Goal: Task Accomplishment & Management: Use online tool/utility

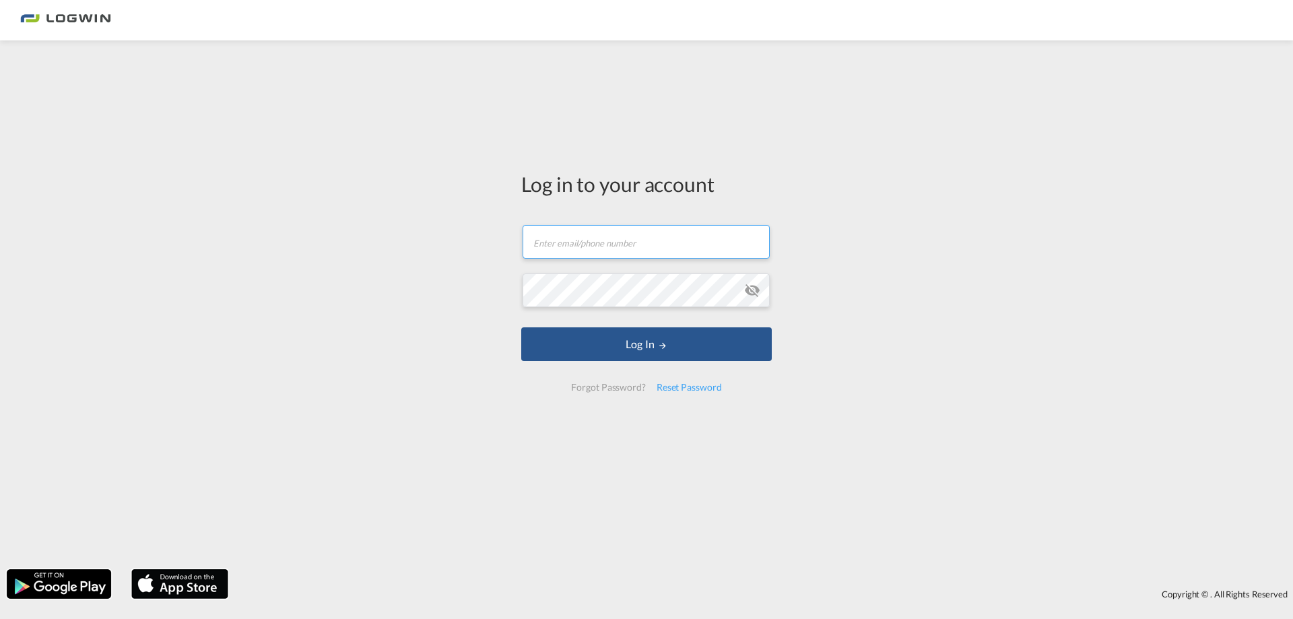
type input "[PERSON_NAME][EMAIL_ADDRESS][PERSON_NAME][DOMAIN_NAME]"
click at [606, 363] on form "[PERSON_NAME][EMAIL_ADDRESS][PERSON_NAME][DOMAIN_NAME] Email field is required …" at bounding box center [646, 308] width 251 height 193
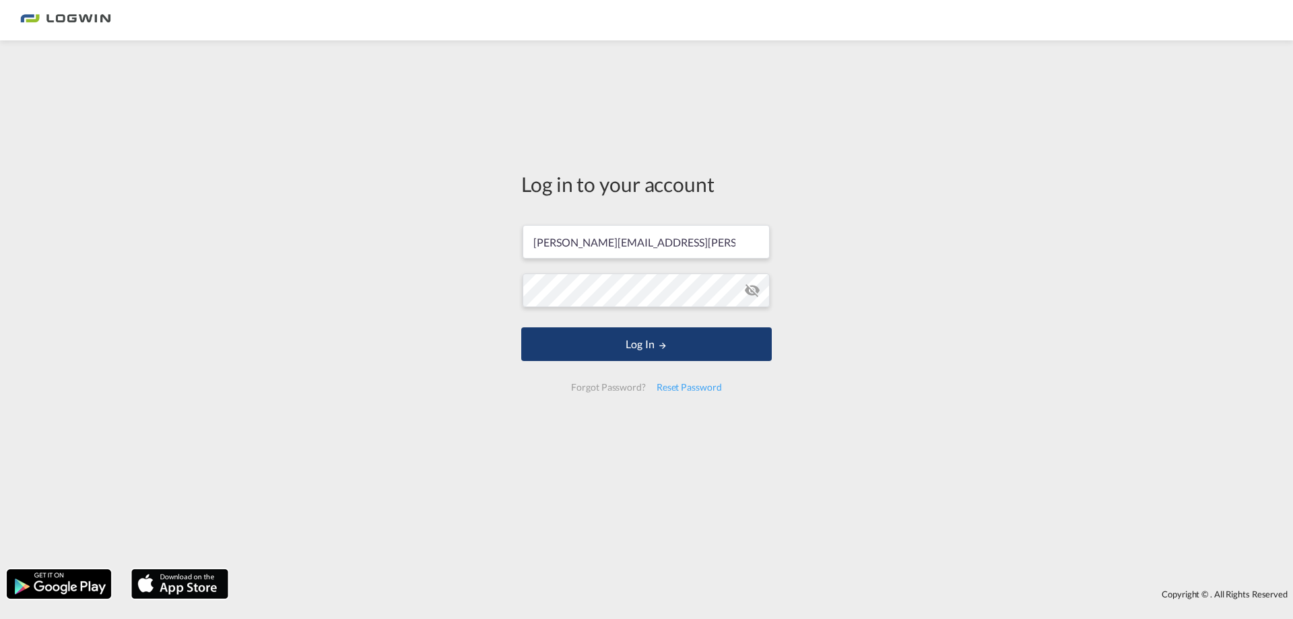
click at [608, 353] on button "Log In" at bounding box center [646, 344] width 251 height 34
